Goal: Task Accomplishment & Management: Manage account settings

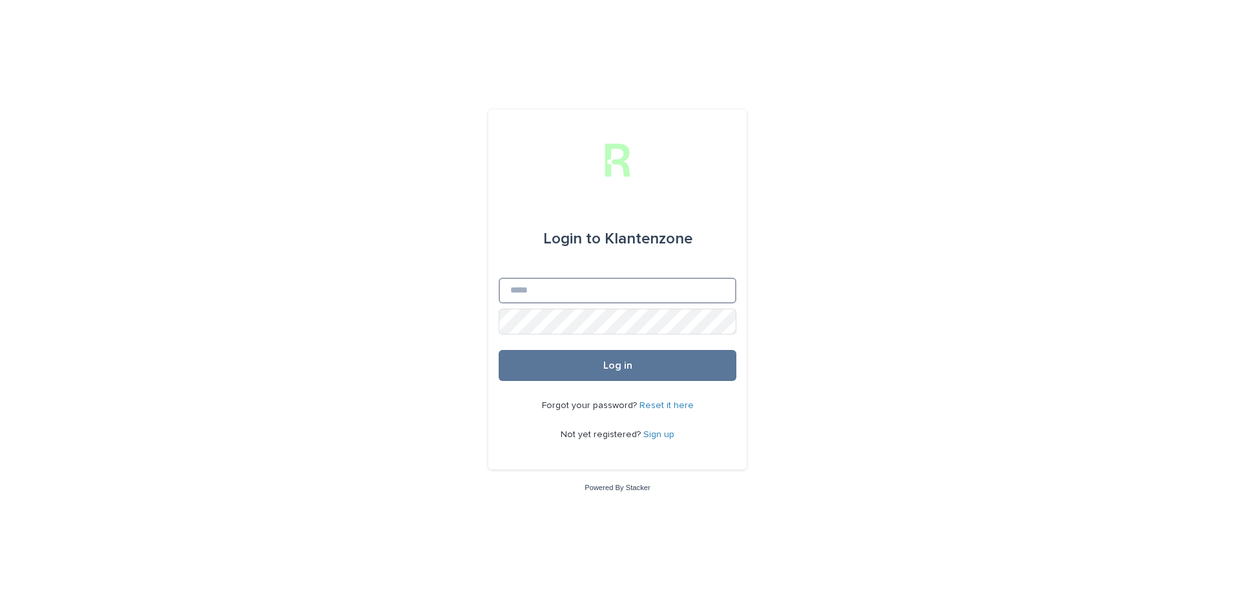
click at [597, 293] on input "Email" at bounding box center [617, 291] width 238 height 26
type input "**********"
click at [498, 350] on button "Log in" at bounding box center [617, 365] width 238 height 31
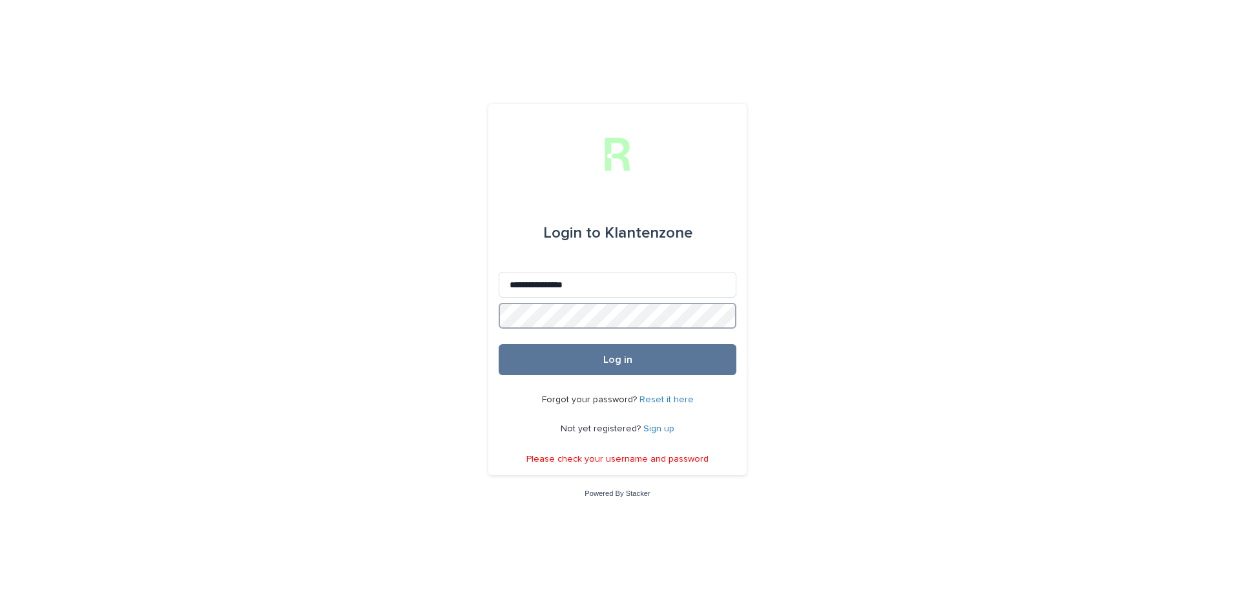
click at [320, 323] on div "**********" at bounding box center [617, 308] width 1235 height 616
click at [498, 344] on button "Log in" at bounding box center [617, 359] width 238 height 31
click at [577, 353] on button "Log in" at bounding box center [617, 359] width 238 height 31
click at [670, 395] on link "Reset it here" at bounding box center [666, 399] width 54 height 9
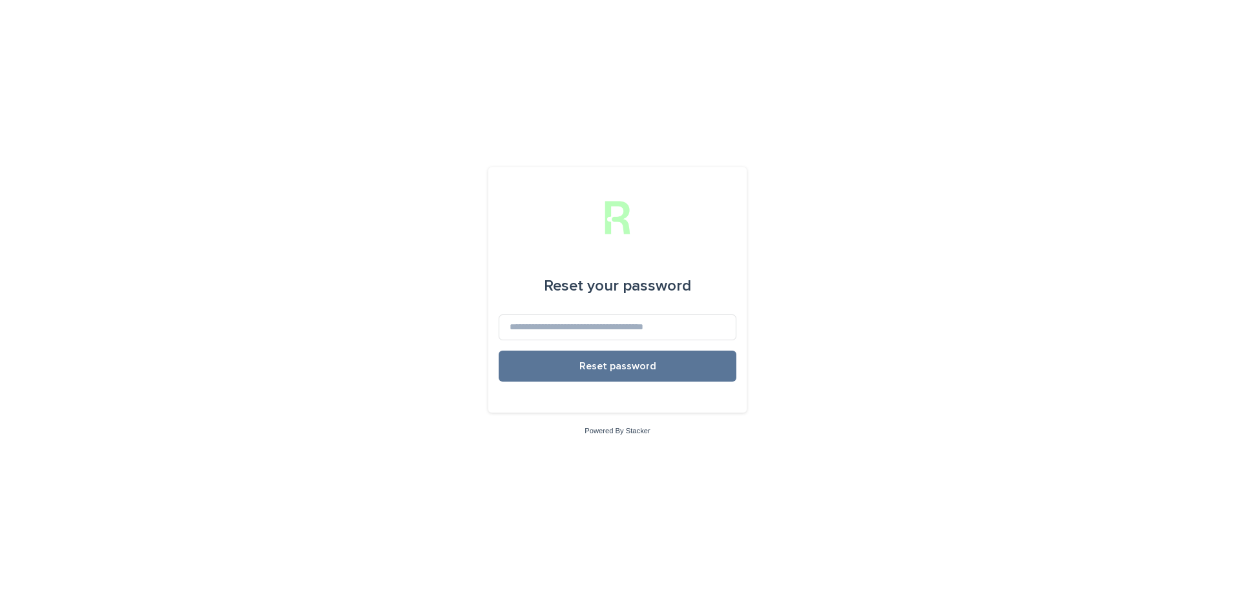
click at [636, 345] on form "Reset your password Reset password" at bounding box center [617, 330] width 238 height 145
click at [624, 327] on input at bounding box center [617, 327] width 238 height 26
type input "**********"
click at [571, 375] on button "Reset password" at bounding box center [617, 366] width 238 height 31
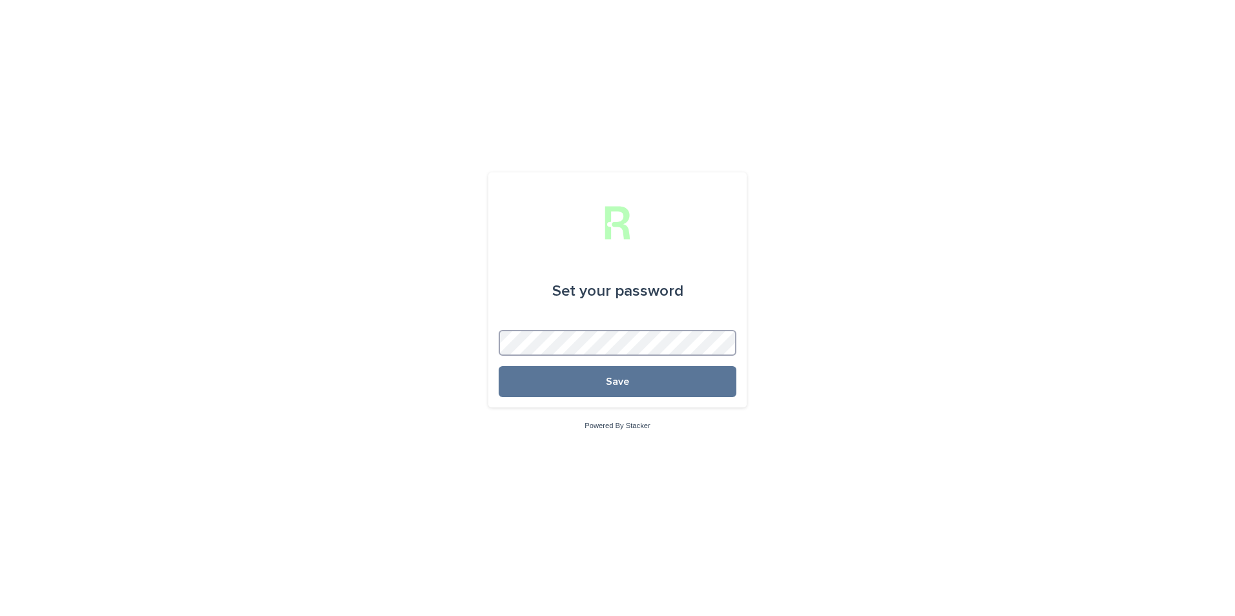
click at [498, 366] on button "Save" at bounding box center [617, 381] width 238 height 31
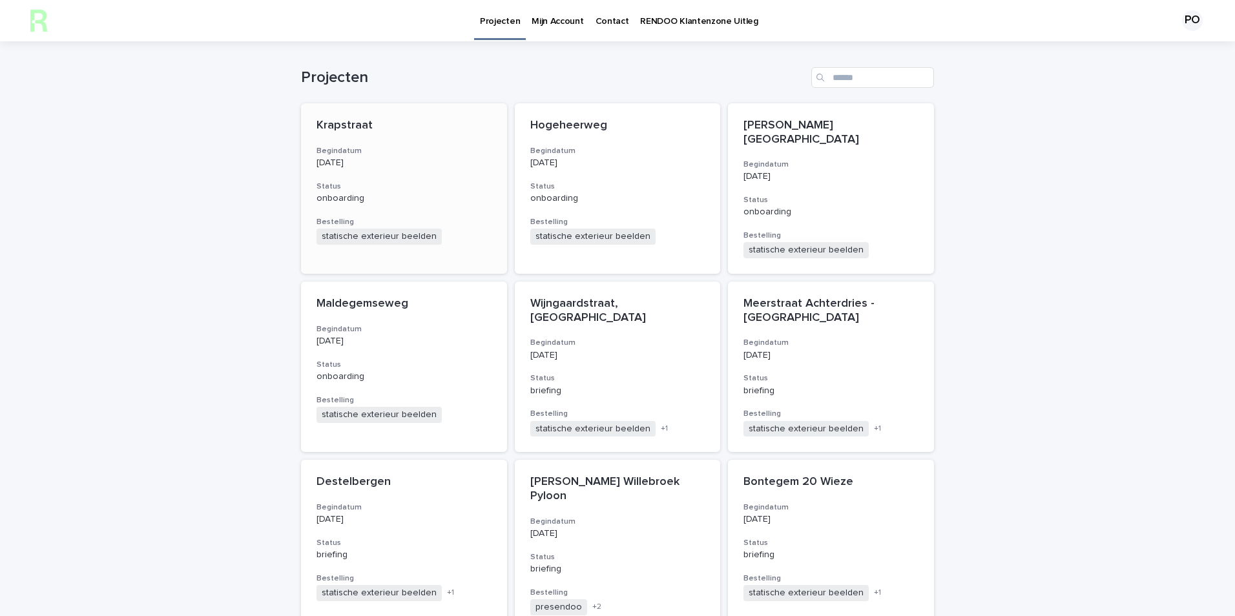
click at [433, 171] on div "Krapstraat Begindatum [DATE] Status onboarding Bestelling statische exterieur b…" at bounding box center [404, 181] width 206 height 157
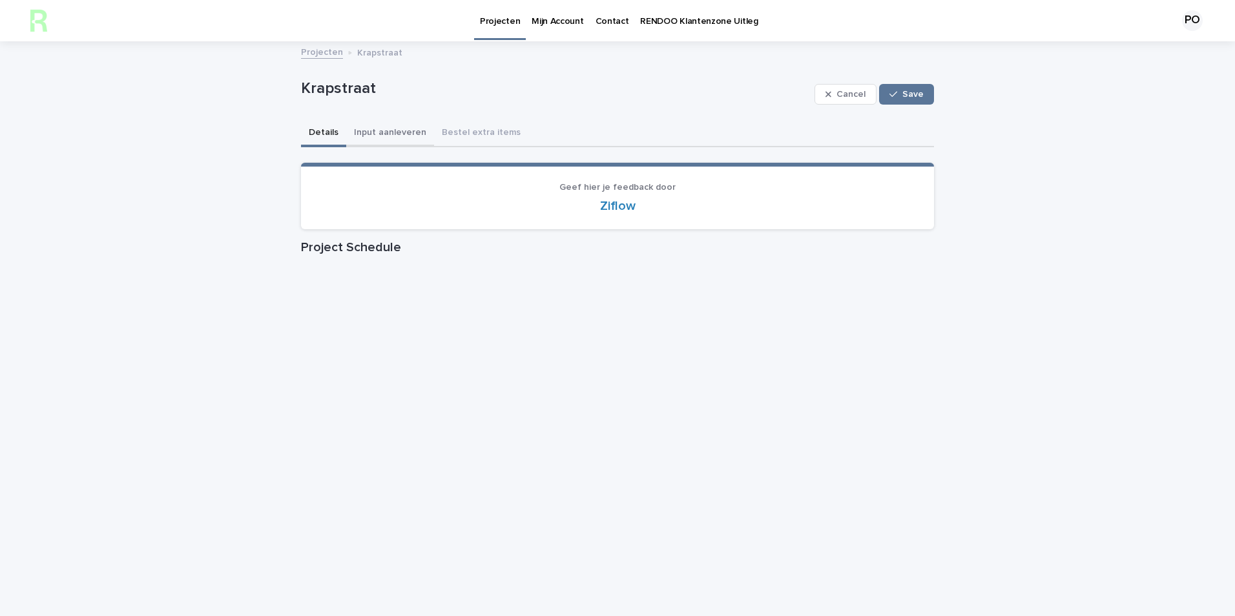
click at [351, 131] on button "Input aanleveren" at bounding box center [390, 133] width 88 height 27
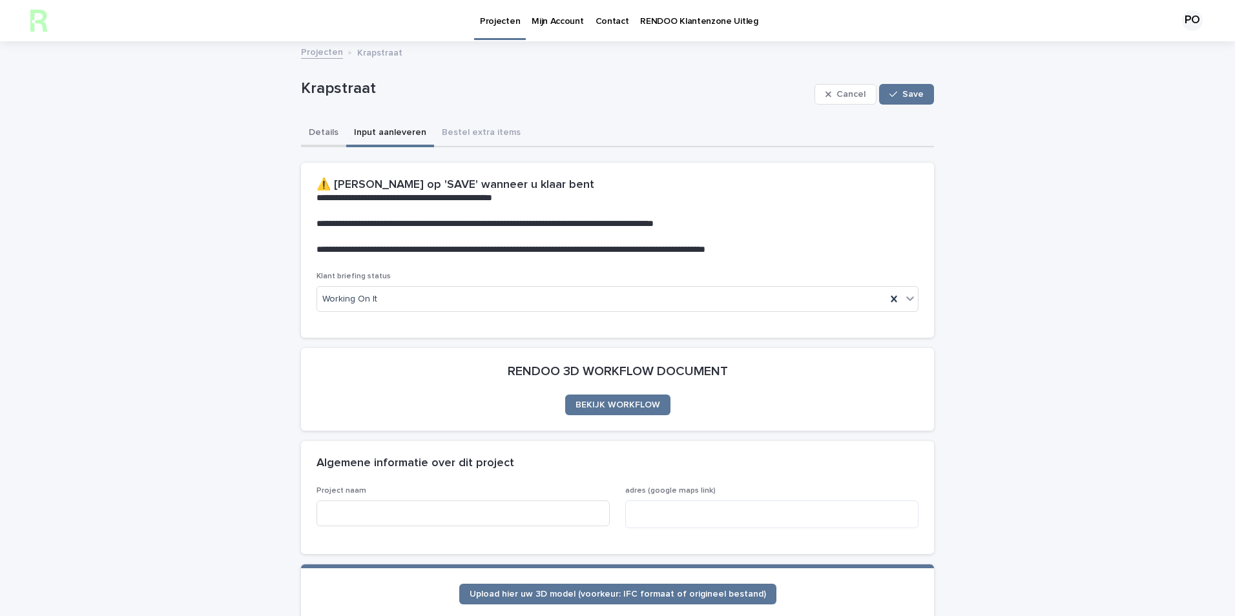
click at [325, 134] on button "Details" at bounding box center [323, 133] width 45 height 27
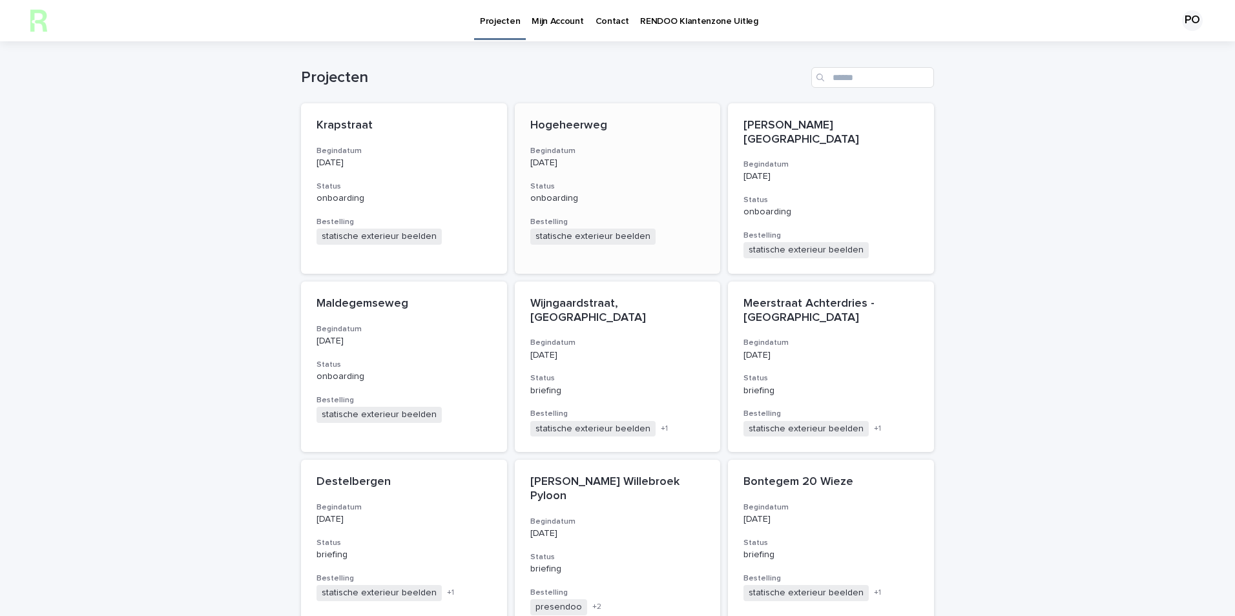
click at [597, 173] on div "Hogeheerweg Begindatum [DATE] Status onboarding Bestelling statische exterieur …" at bounding box center [618, 181] width 206 height 157
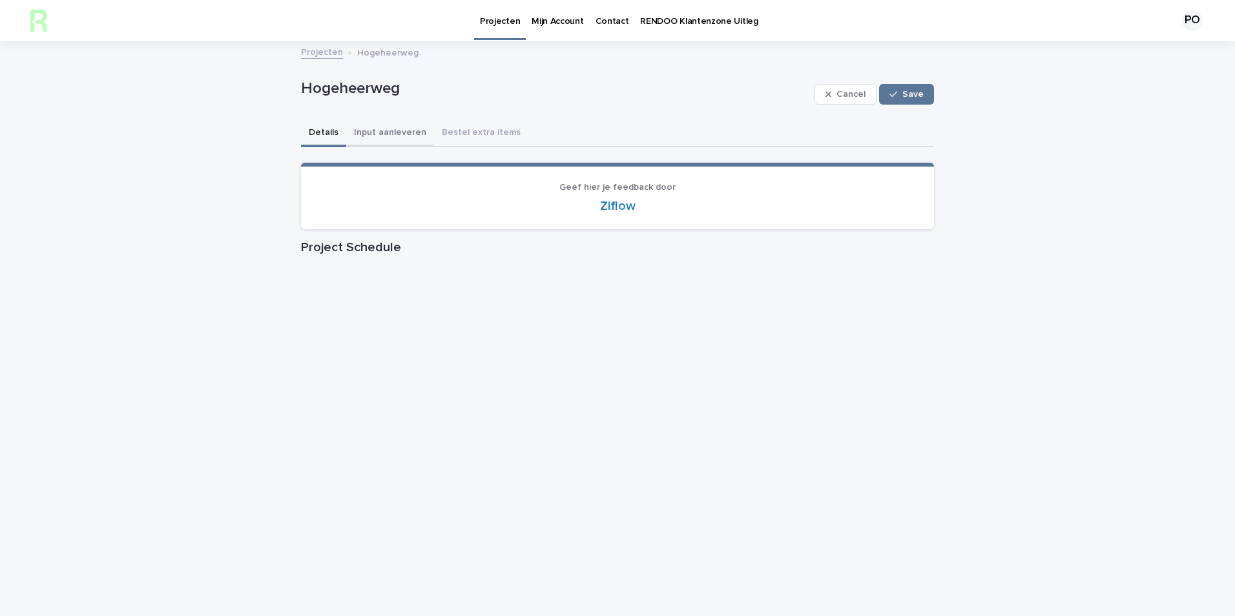
click at [369, 132] on button "Input aanleveren" at bounding box center [390, 133] width 88 height 27
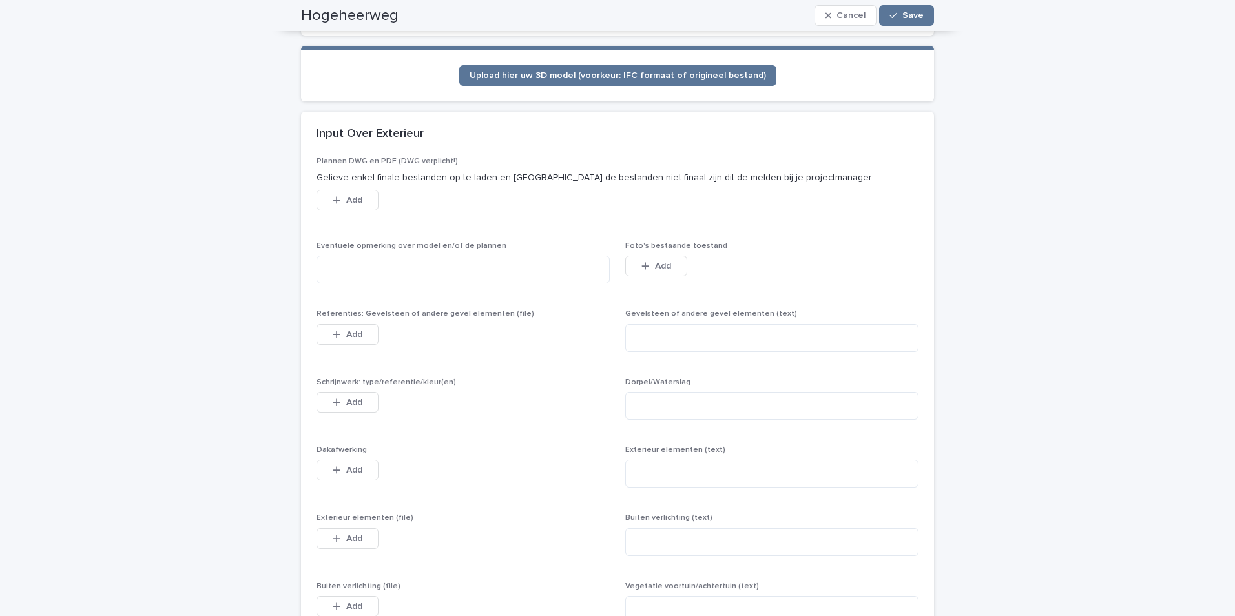
scroll to position [422, 0]
